Goal: Check status

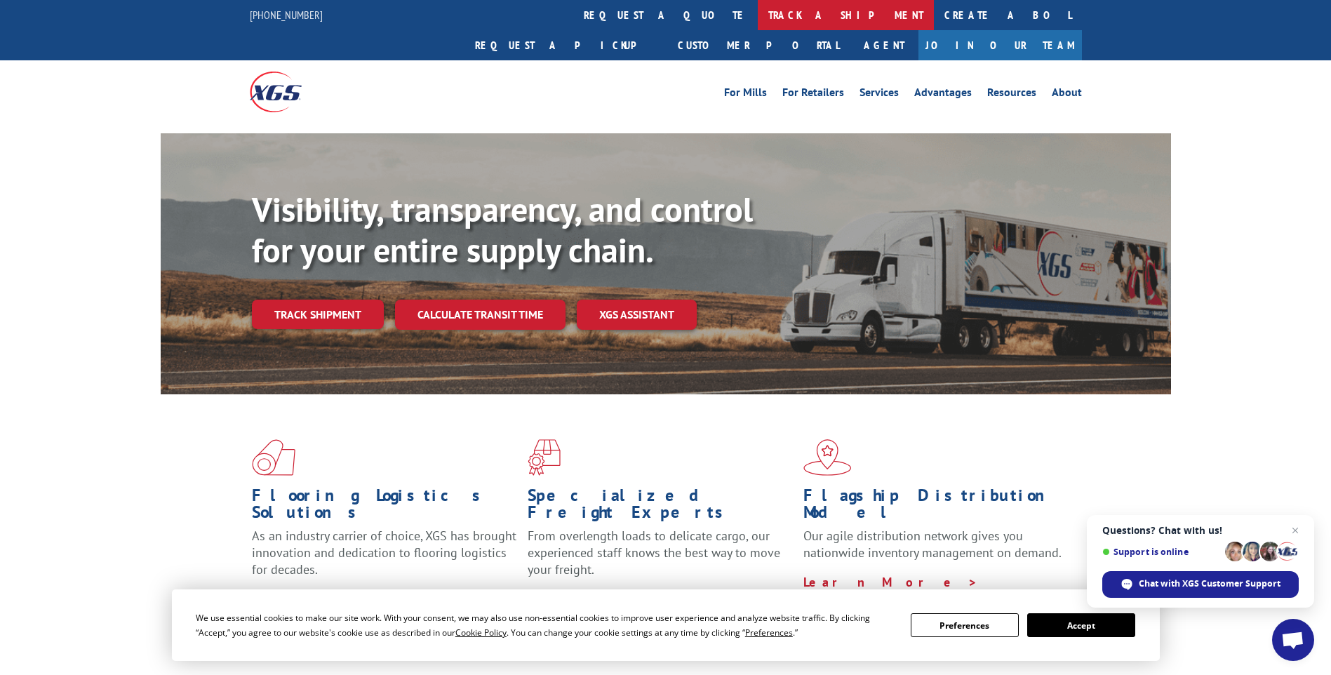
click at [758, 12] on link "track a shipment" at bounding box center [846, 15] width 176 height 30
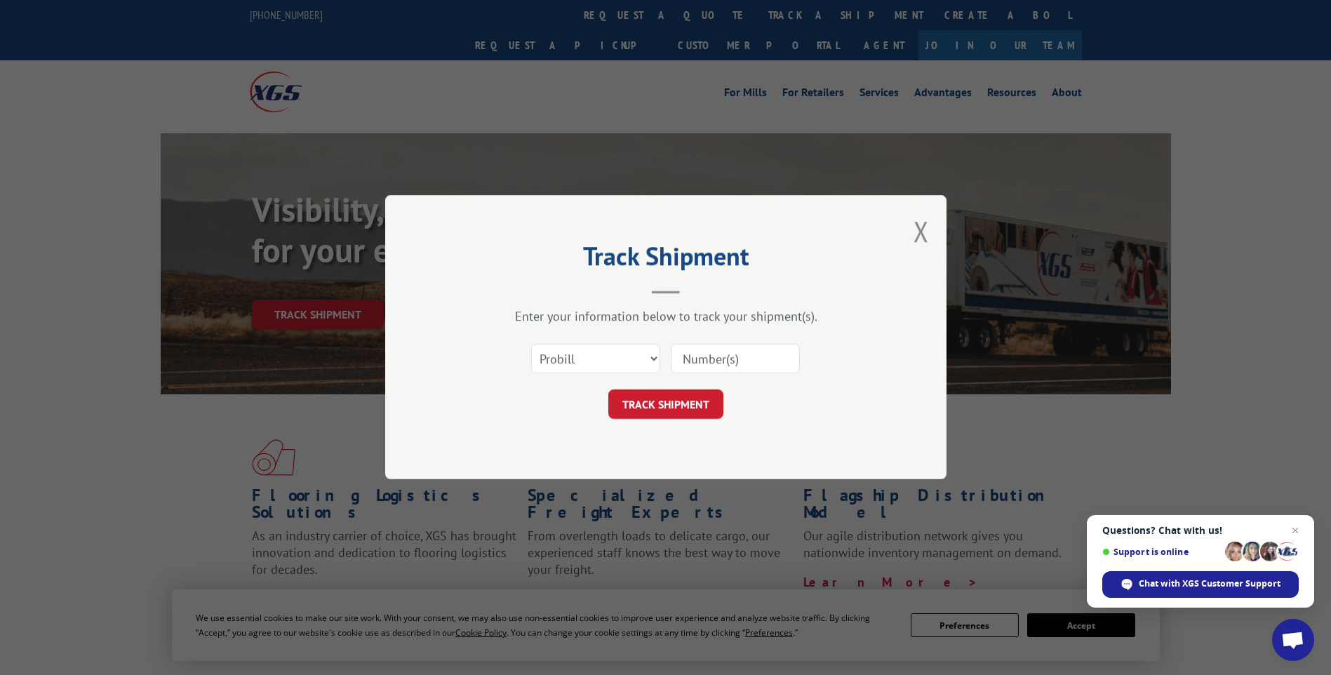
click at [704, 363] on input at bounding box center [735, 358] width 129 height 29
paste input "17496335"
type input "17496335"
click at [695, 403] on button "TRACK SHIPMENT" at bounding box center [665, 404] width 115 height 29
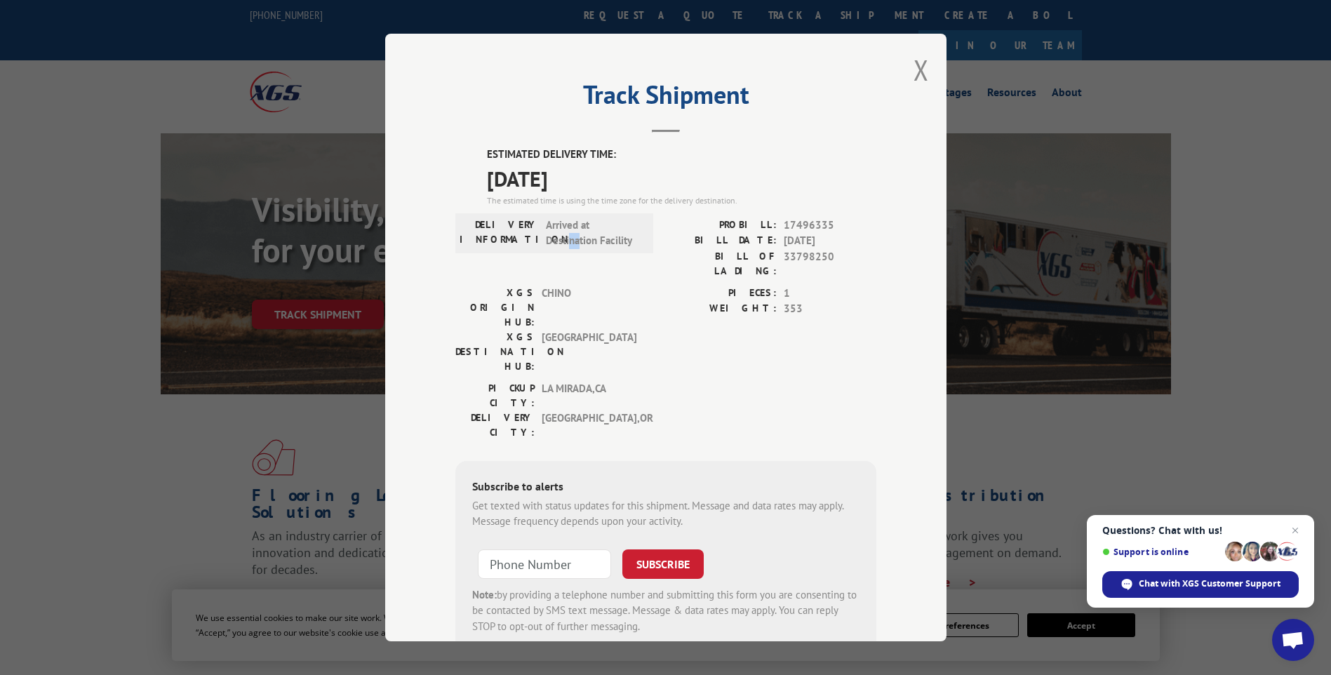
drag, startPoint x: 563, startPoint y: 239, endPoint x: 575, endPoint y: 240, distance: 11.2
click at [575, 240] on span "Arrived at Destination Facility" at bounding box center [593, 233] width 95 height 32
click at [793, 225] on span "17496335" at bounding box center [830, 225] width 93 height 16
click at [795, 236] on span "[DATE]" at bounding box center [830, 241] width 93 height 16
drag, startPoint x: 795, startPoint y: 236, endPoint x: 804, endPoint y: 252, distance: 17.9
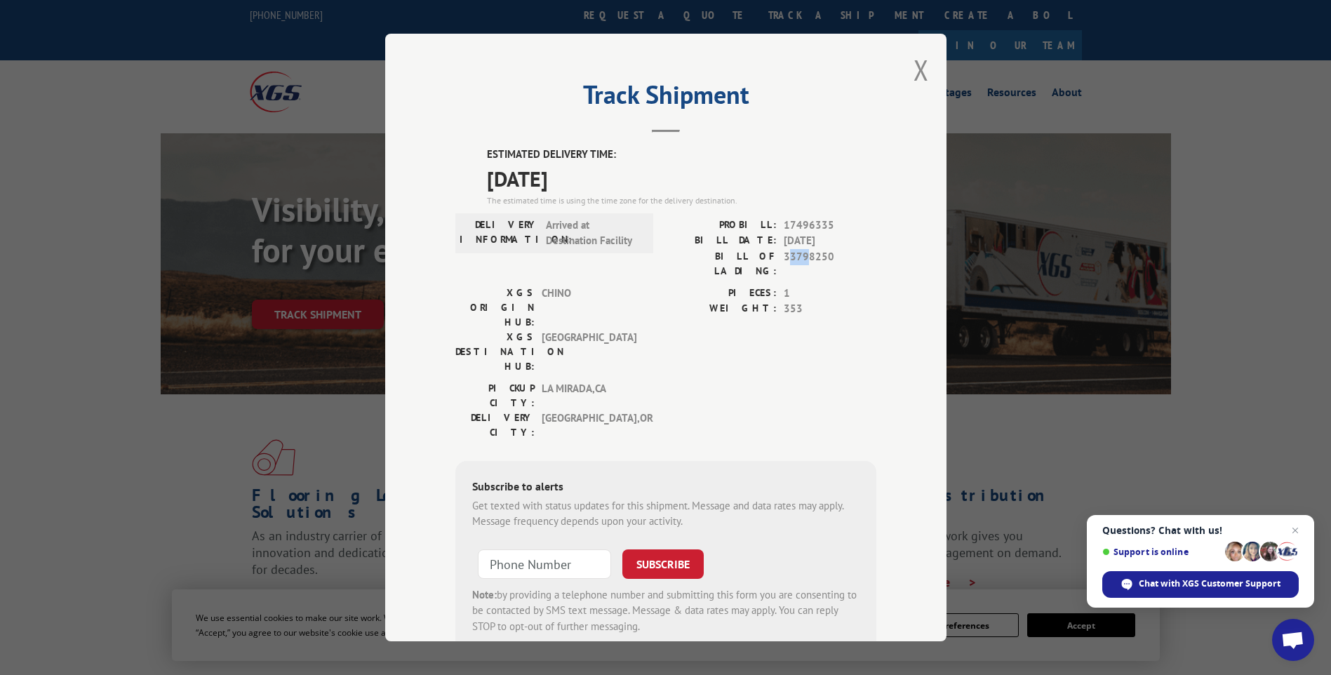
click at [804, 252] on span "33798250" at bounding box center [830, 263] width 93 height 29
drag, startPoint x: 804, startPoint y: 252, endPoint x: 782, endPoint y: 274, distance: 30.8
click at [784, 286] on span "1" at bounding box center [830, 294] width 93 height 16
drag, startPoint x: 796, startPoint y: 294, endPoint x: 784, endPoint y: 294, distance: 11.2
click at [784, 301] on span "353" at bounding box center [830, 309] width 93 height 16
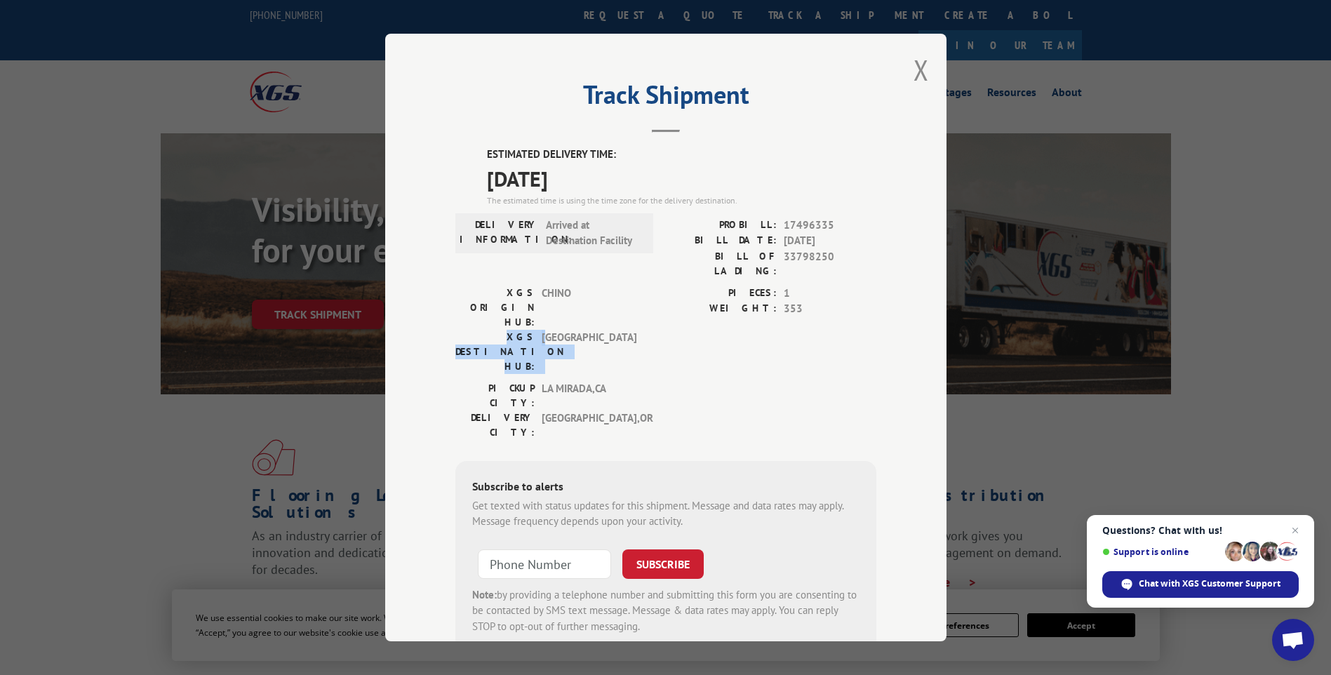
drag, startPoint x: 540, startPoint y: 293, endPoint x: 592, endPoint y: 286, distance: 53.1
click at [592, 286] on div "XGS ORIGIN HUB: CHINO XGS DESTINATION HUB: [GEOGRAPHIC_DATA]" at bounding box center [549, 330] width 189 height 88
click at [676, 381] on div "PICKUP CITY: [GEOGRAPHIC_DATA] , [GEOGRAPHIC_DATA] [GEOGRAPHIC_DATA]: [GEOGRAPH…" at bounding box center [665, 414] width 421 height 66
click at [1250, 189] on div "Track Shipment ESTIMATED DELIVERY TIME: [DATE] The estimated time is using the …" at bounding box center [665, 337] width 1331 height 675
click at [915, 67] on button "Close modal" at bounding box center [920, 69] width 15 height 37
